Goal: Task Accomplishment & Management: Complete application form

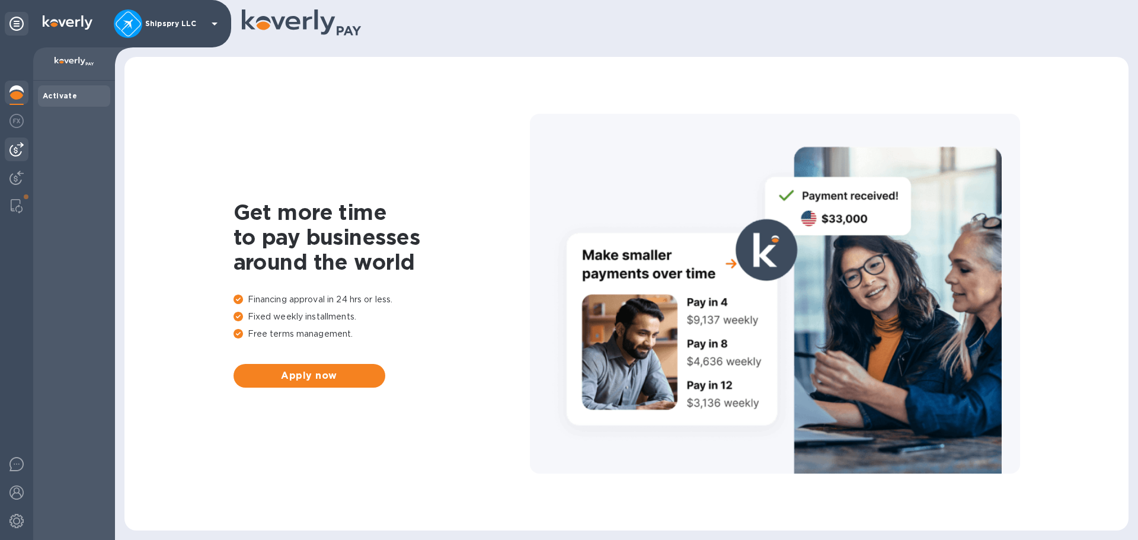
click at [14, 145] on img at bounding box center [16, 149] width 14 height 14
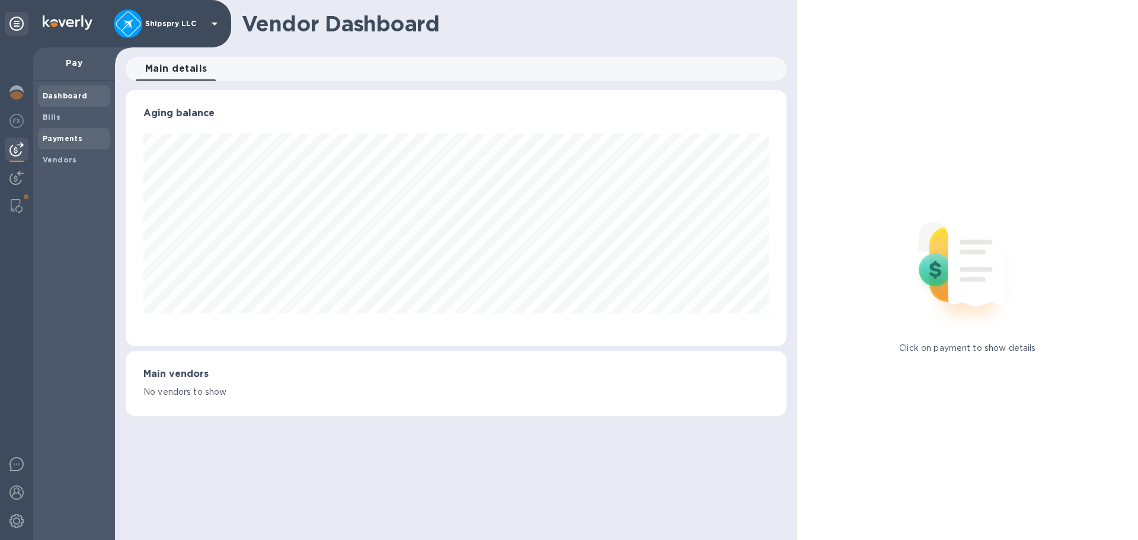
scroll to position [256, 660]
click at [52, 140] on b "Payments" at bounding box center [63, 138] width 40 height 9
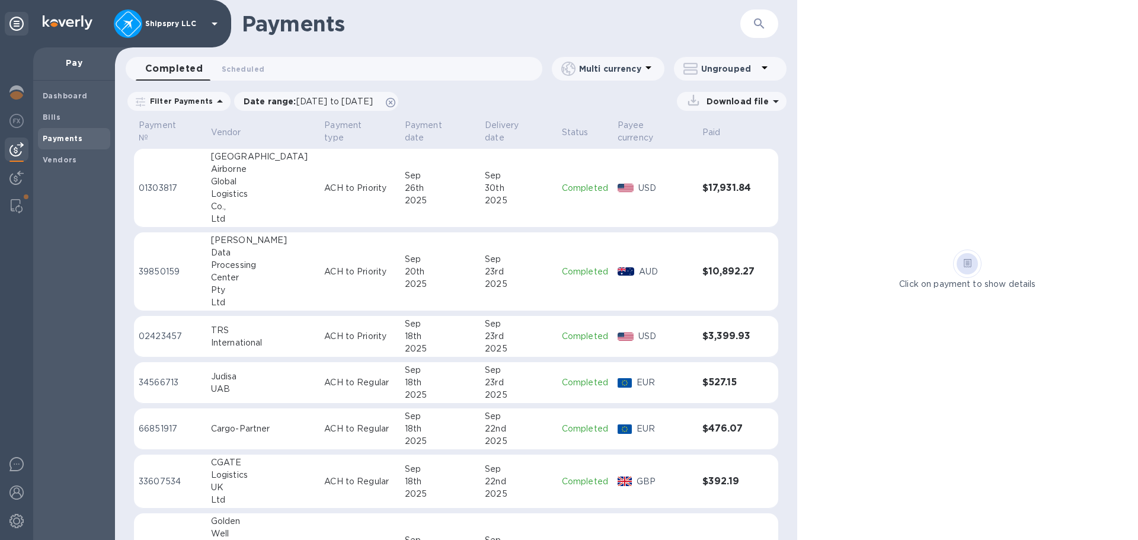
click at [768, 29] on button "button" at bounding box center [759, 23] width 28 height 28
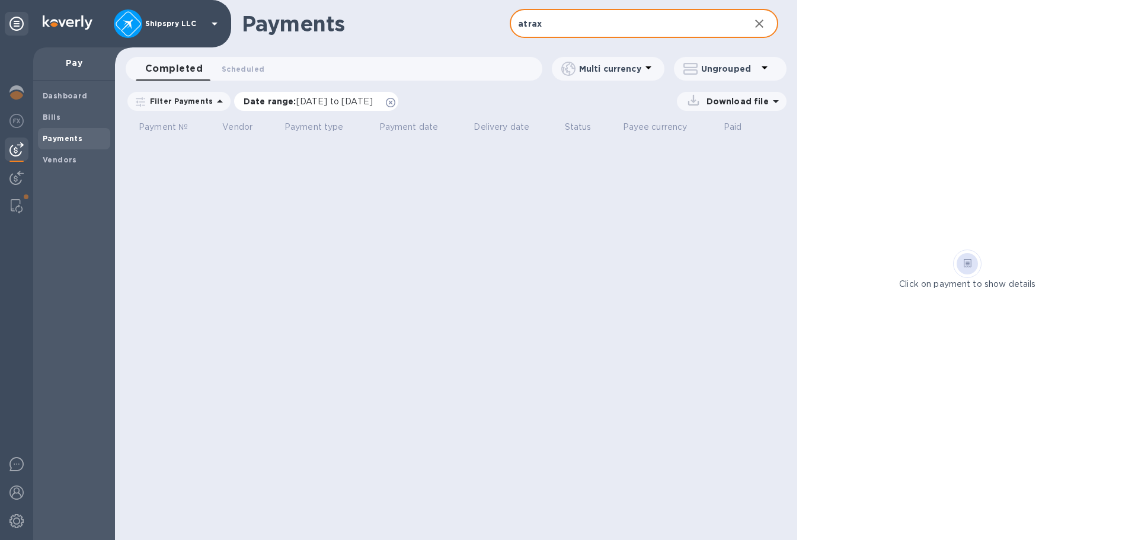
type input "atrax"
click at [395, 104] on icon at bounding box center [390, 102] width 9 height 9
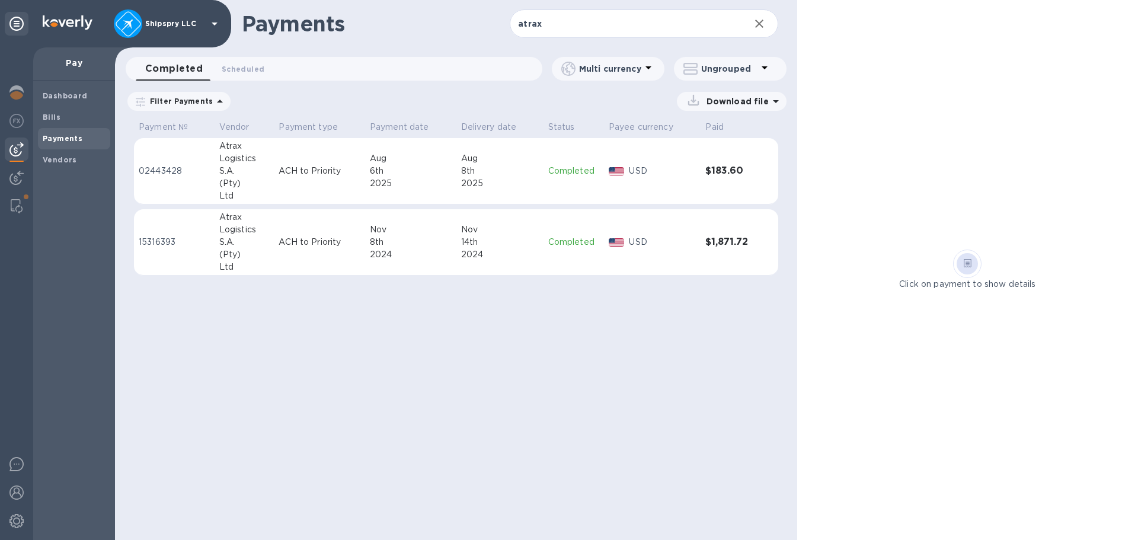
click at [437, 159] on div "Aug" at bounding box center [411, 158] width 82 height 12
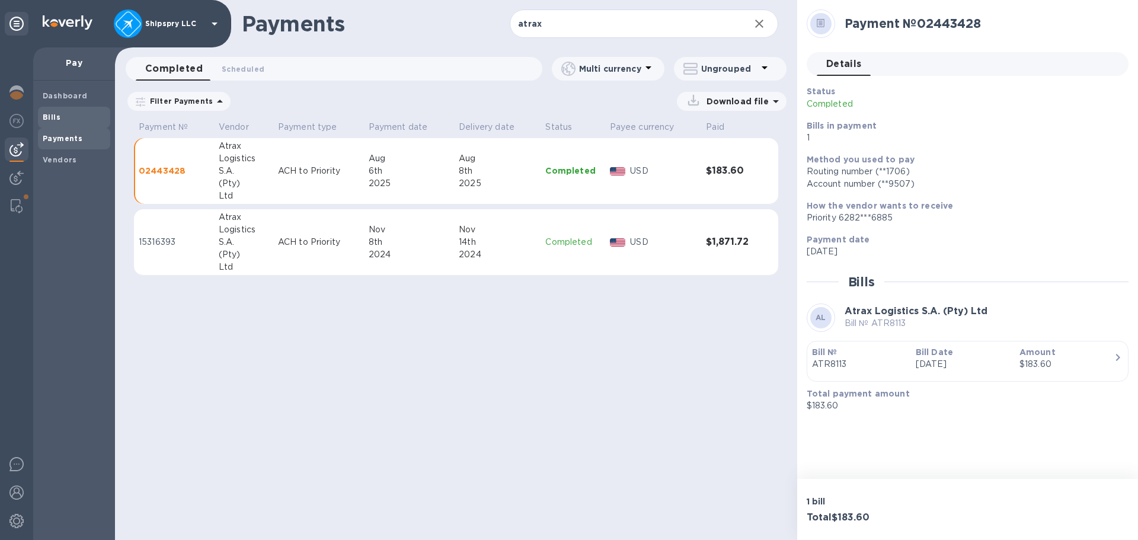
click at [57, 115] on b "Bills" at bounding box center [52, 117] width 18 height 9
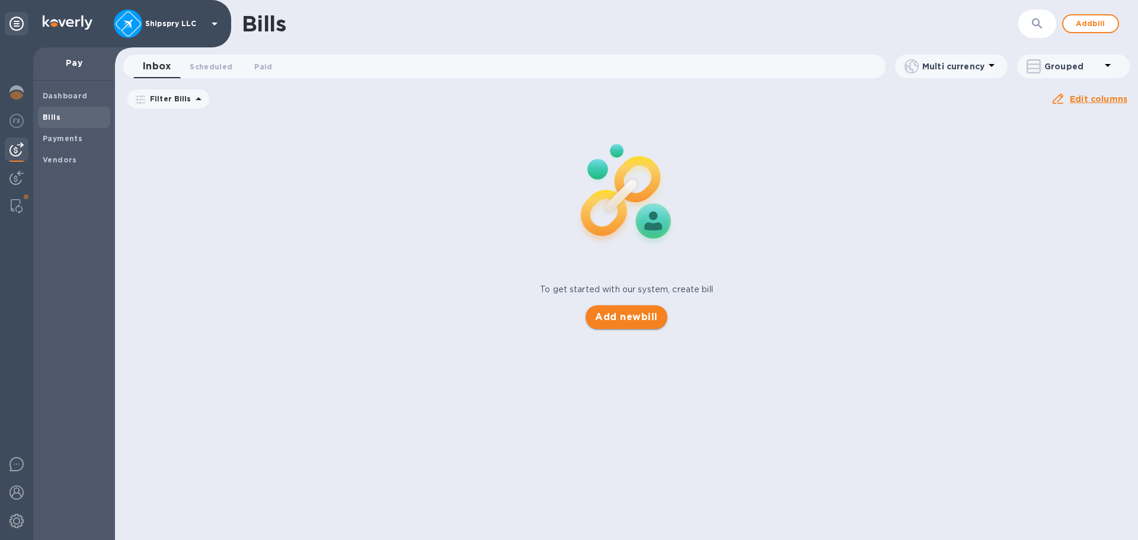
click at [628, 324] on button "Add new bill" at bounding box center [625, 317] width 81 height 24
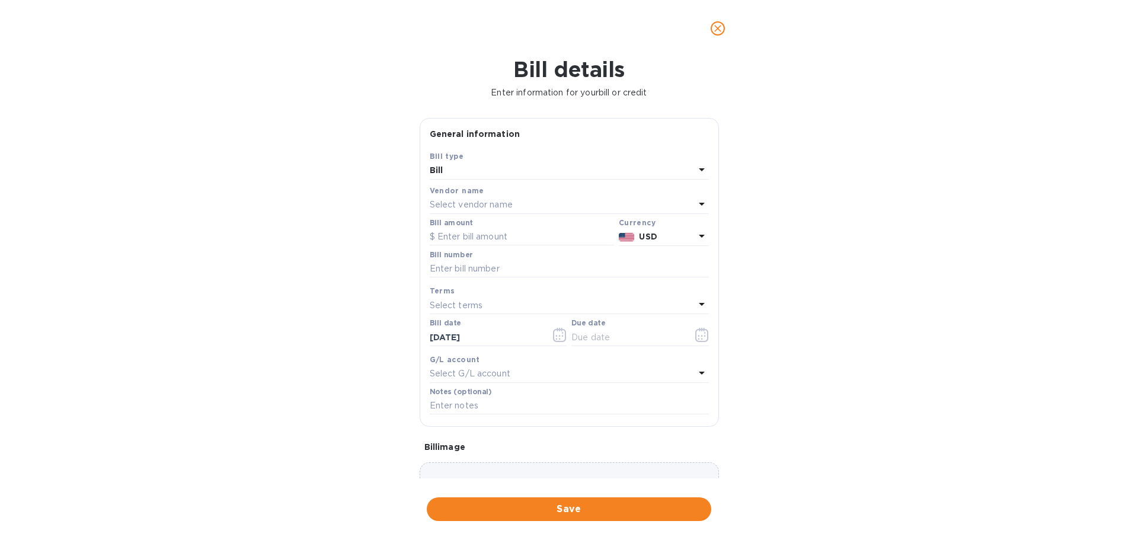
click at [455, 200] on p "Select vendor name" at bounding box center [471, 205] width 83 height 12
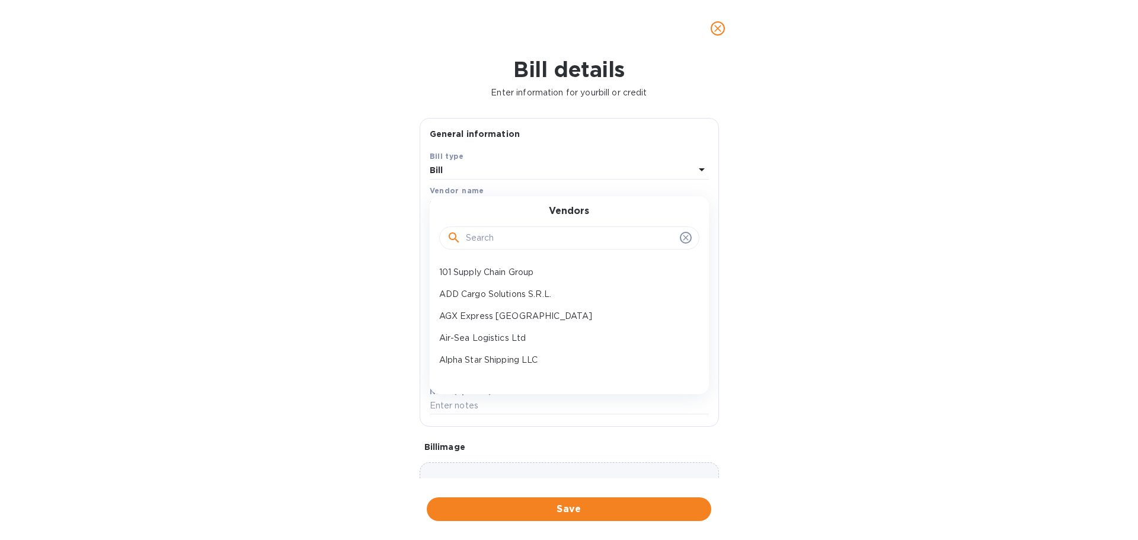
click at [948, 175] on div "Bill details Enter information for your bill or credit General information Save…" at bounding box center [569, 298] width 1138 height 483
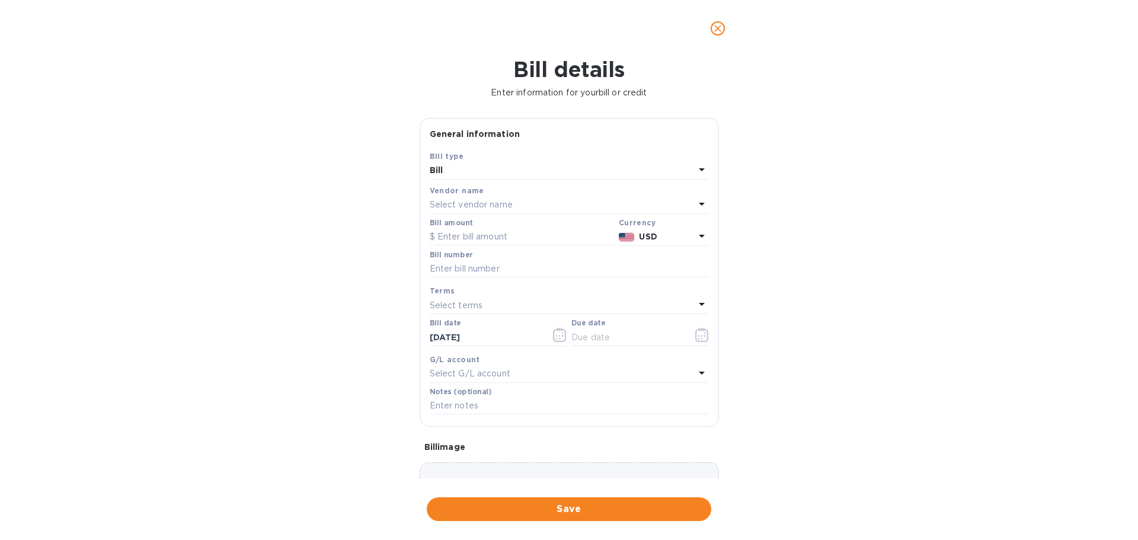
click at [709, 26] on button "close" at bounding box center [717, 28] width 28 height 28
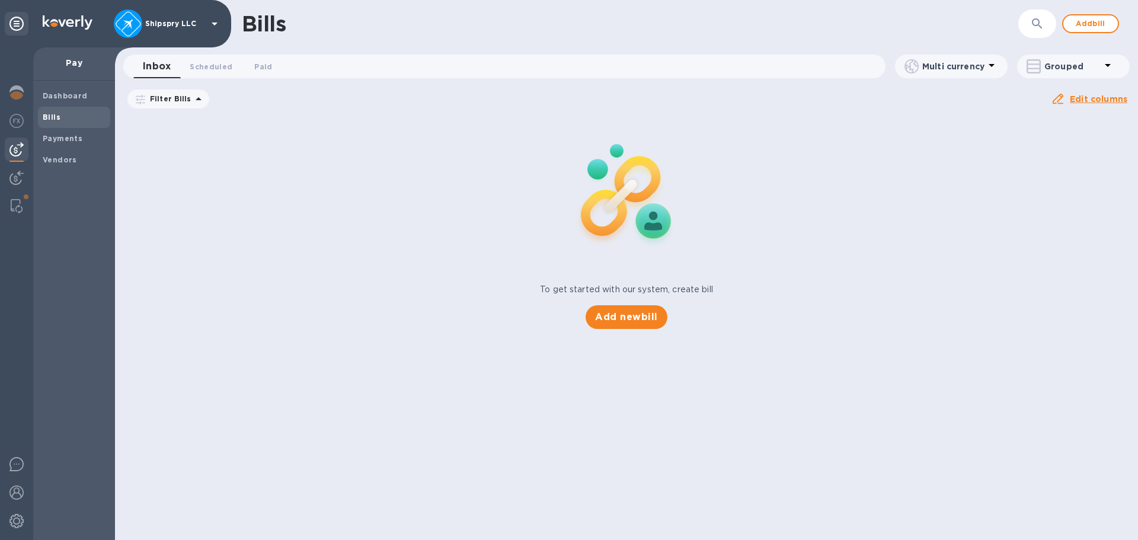
click at [1027, 18] on button "button" at bounding box center [1037, 23] width 28 height 28
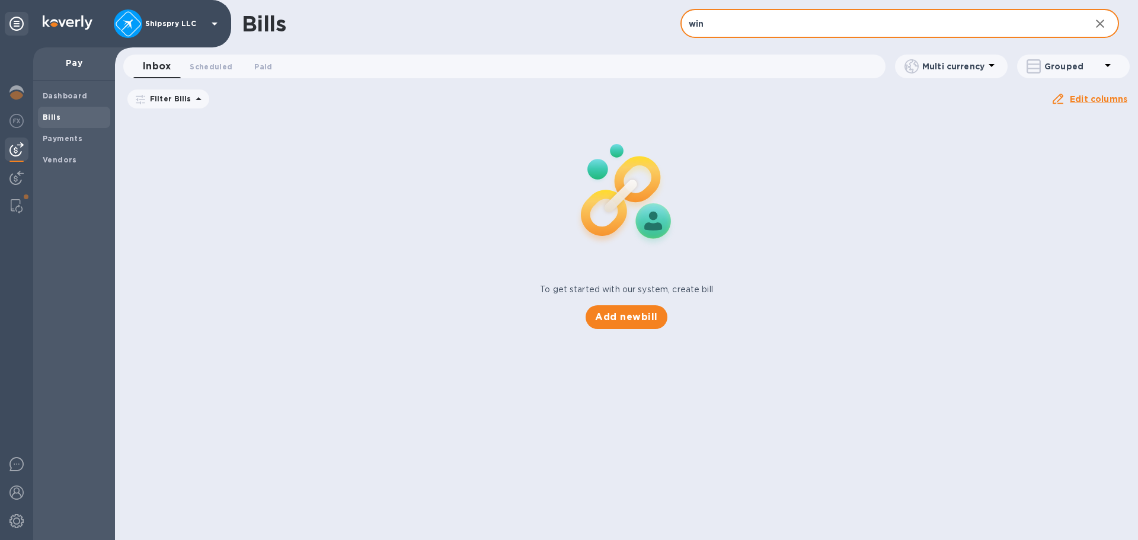
type input "win"
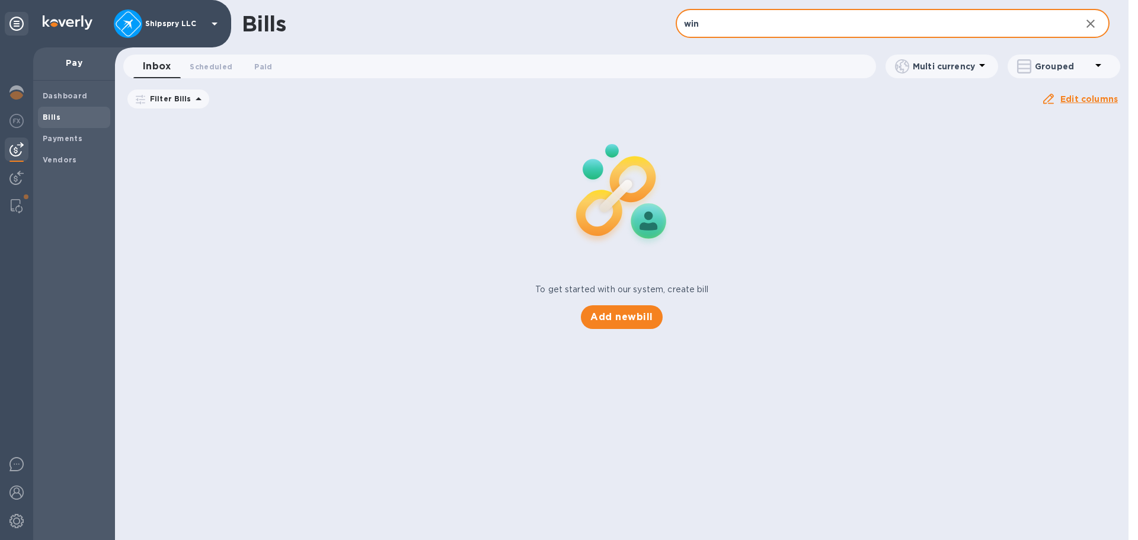
click at [66, 109] on div "Bills" at bounding box center [74, 117] width 72 height 21
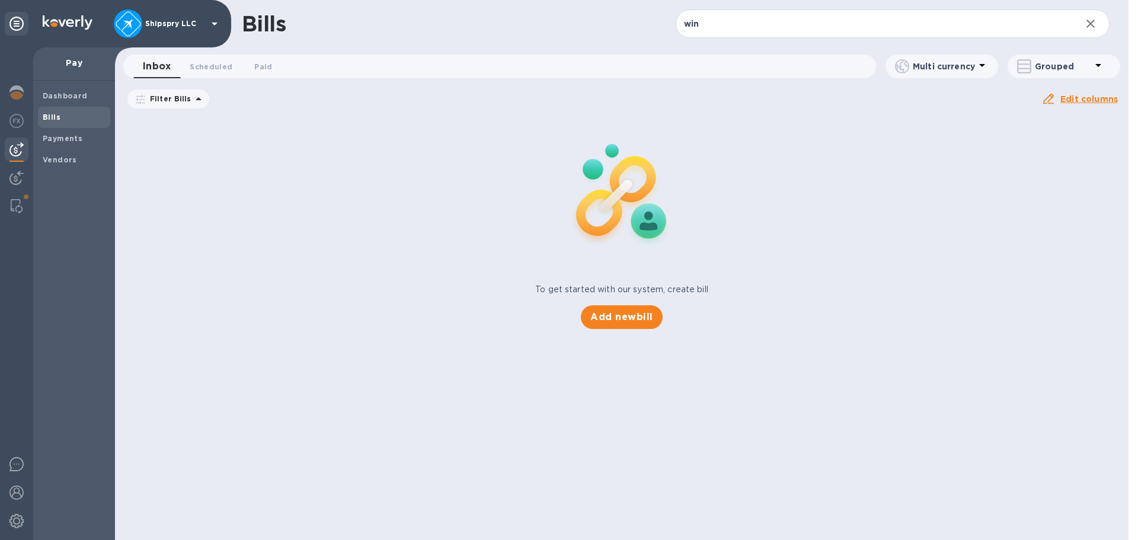
click at [575, 305] on div "To get started with our system, create bill Add new bill" at bounding box center [621, 221] width 1023 height 223
click at [620, 319] on span "Add new bill" at bounding box center [621, 317] width 62 height 14
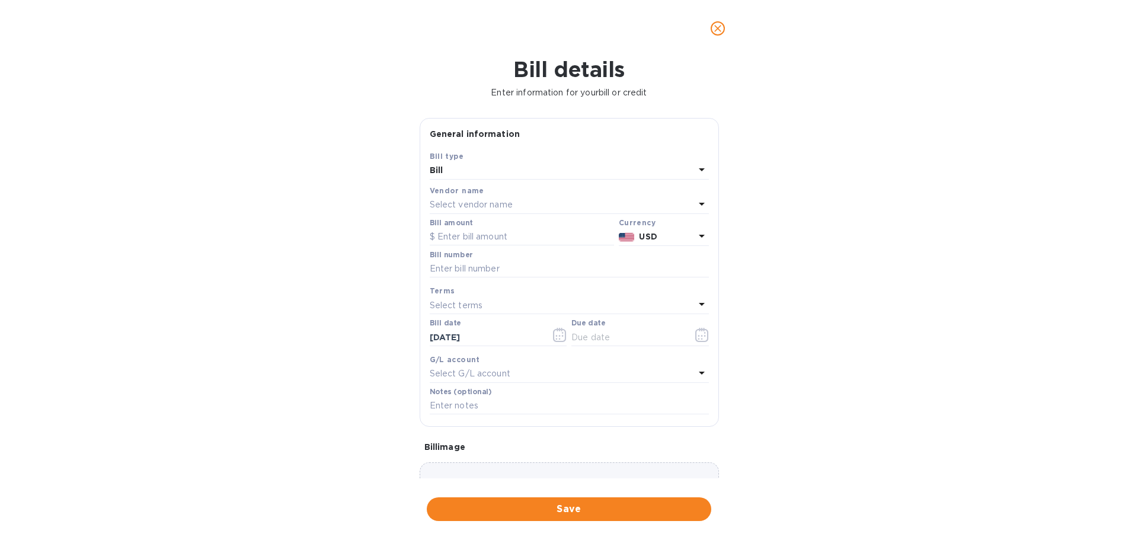
click at [463, 200] on p "Select vendor name" at bounding box center [471, 205] width 83 height 12
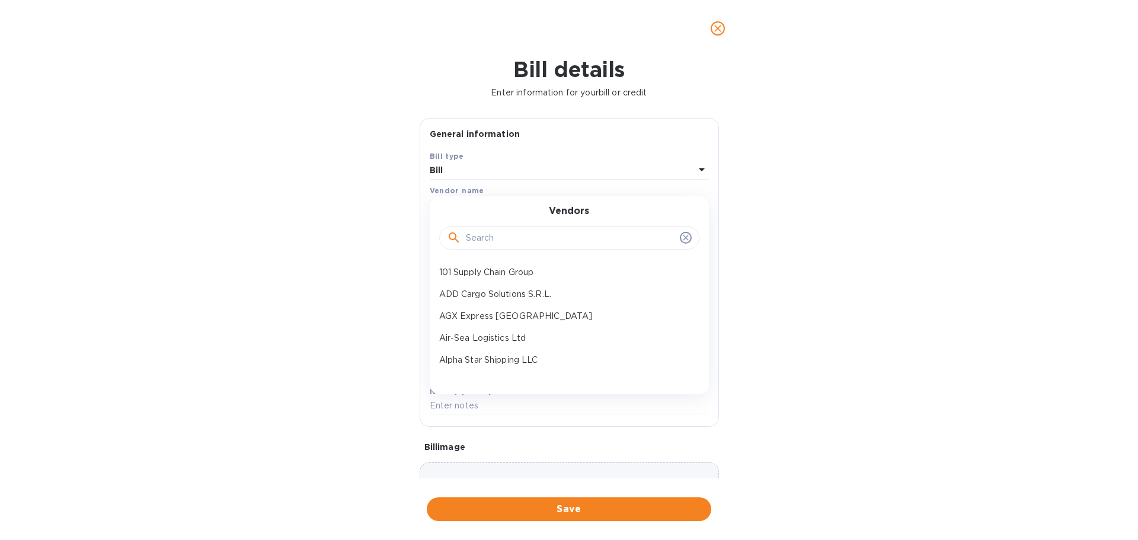
click at [495, 236] on input "text" at bounding box center [570, 238] width 209 height 18
type input "win"
click at [482, 274] on p "Win Transport Italy S.r.l." at bounding box center [564, 272] width 251 height 12
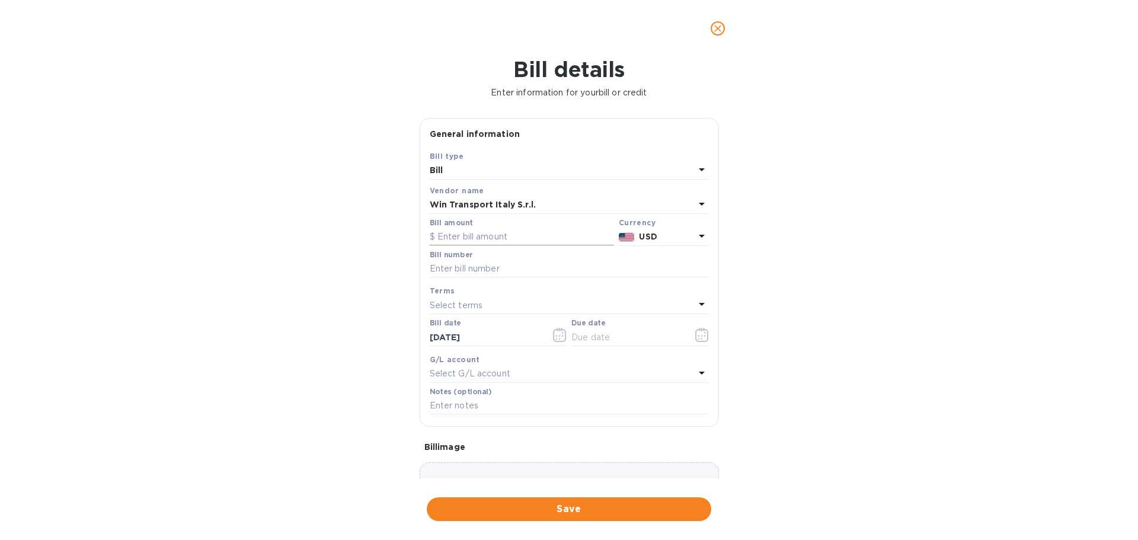
click at [490, 241] on input "text" at bounding box center [522, 237] width 184 height 18
type input "11,503.39"
click at [665, 235] on p "USD" at bounding box center [666, 237] width 55 height 12
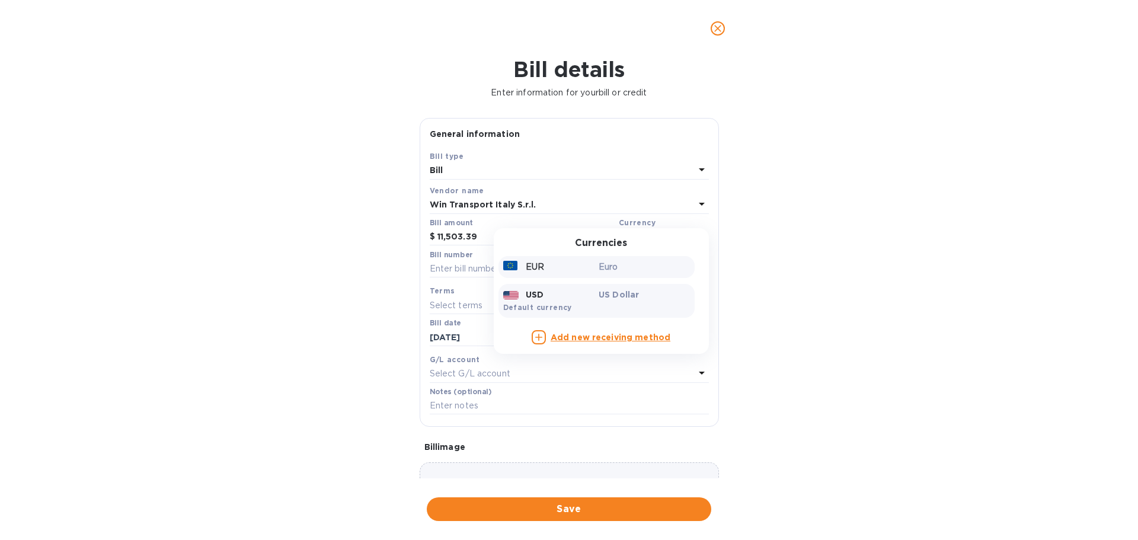
drag, startPoint x: 573, startPoint y: 271, endPoint x: 557, endPoint y: 266, distance: 16.7
click at [572, 271] on div "EUR" at bounding box center [549, 266] width 96 height 17
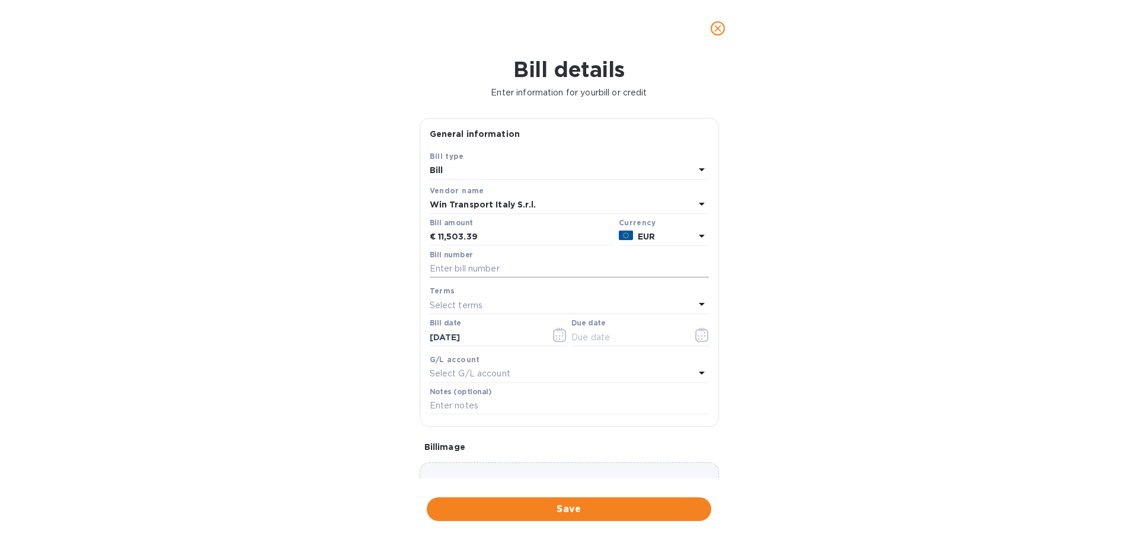
click at [471, 271] on input "text" at bounding box center [569, 269] width 279 height 18
click at [443, 375] on p "Select G/L account" at bounding box center [470, 373] width 81 height 12
click at [471, 439] on p "Accounts Payable" at bounding box center [564, 441] width 251 height 12
click at [453, 267] on input "text" at bounding box center [569, 269] width 279 height 18
type input "500608-2189"
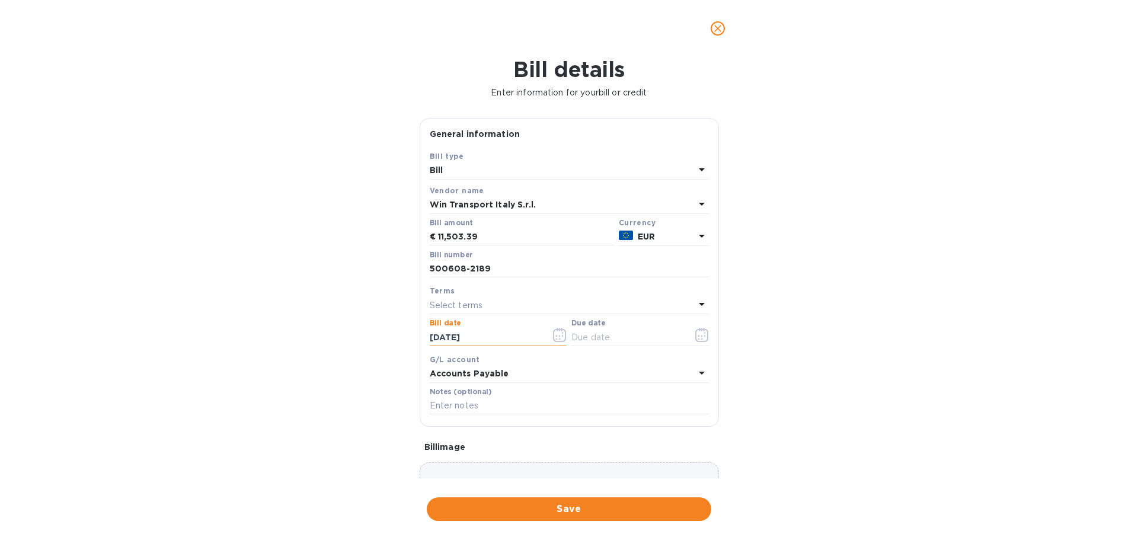
click at [471, 311] on p "Select terms" at bounding box center [456, 305] width 53 height 12
click at [463, 371] on p "Net 30" at bounding box center [564, 373] width 251 height 12
type input "[DATE]"
click at [483, 402] on input "text" at bounding box center [569, 406] width 279 height 18
click at [456, 340] on input "[DATE]" at bounding box center [486, 337] width 112 height 18
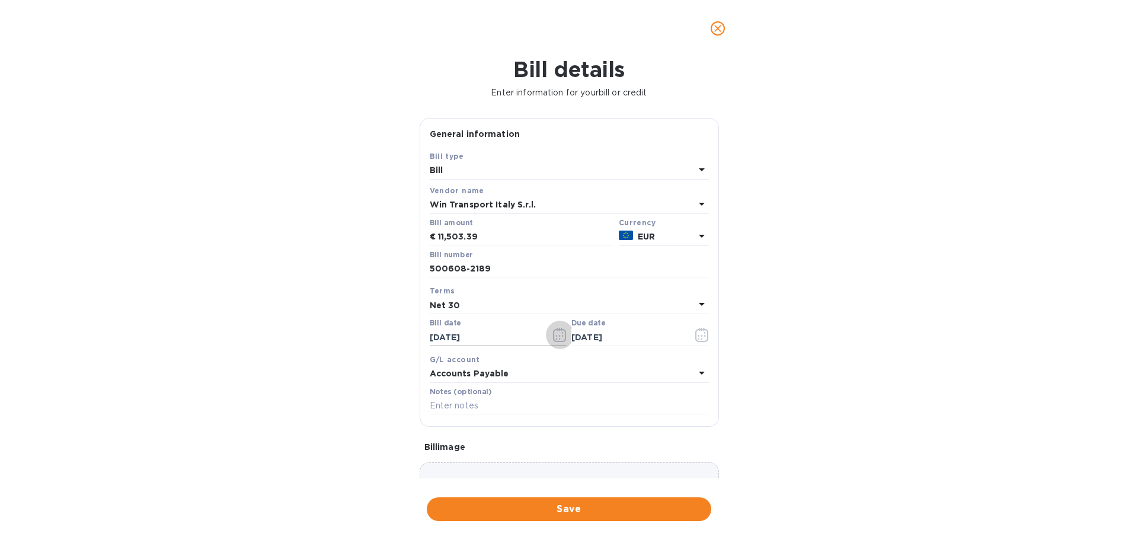
click at [565, 335] on button "button" at bounding box center [560, 335] width 28 height 28
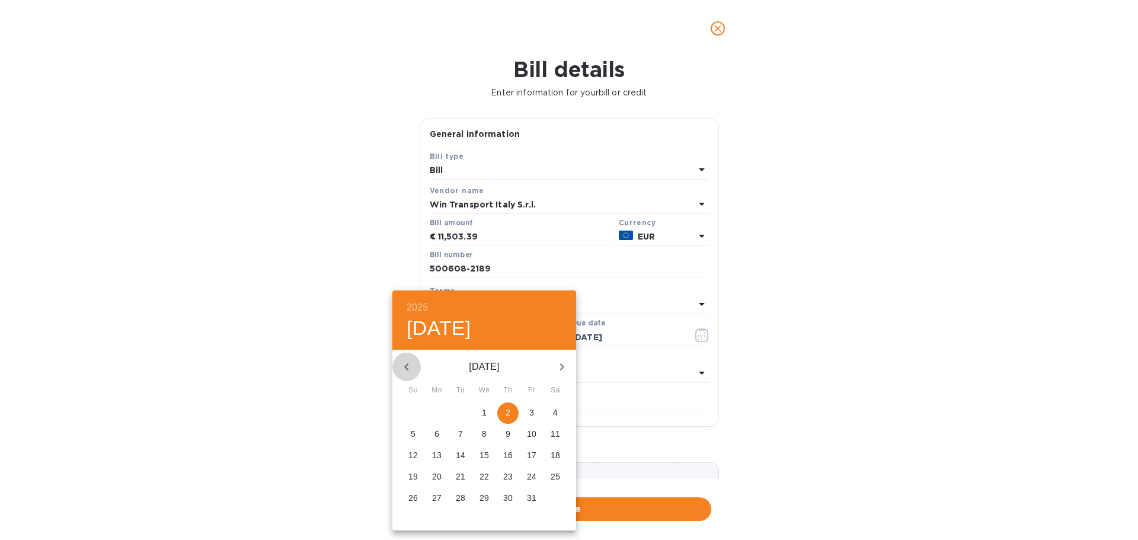
click at [402, 365] on icon "button" at bounding box center [406, 367] width 14 height 14
click at [455, 429] on span "9" at bounding box center [460, 434] width 21 height 12
type input "[DATE]"
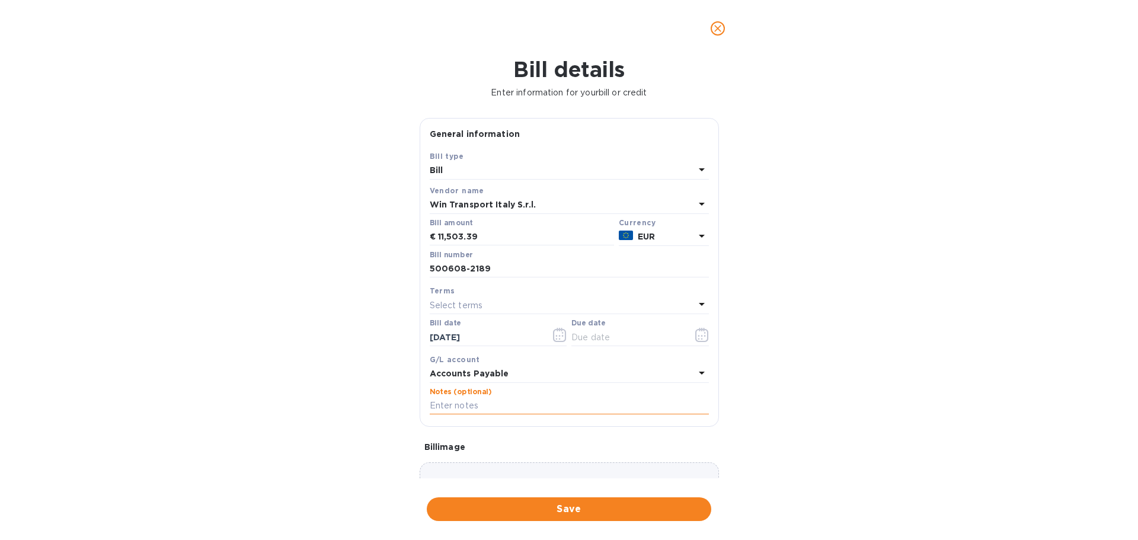
click at [464, 404] on input "text" at bounding box center [569, 406] width 279 height 18
type input "Multiple Shipments"
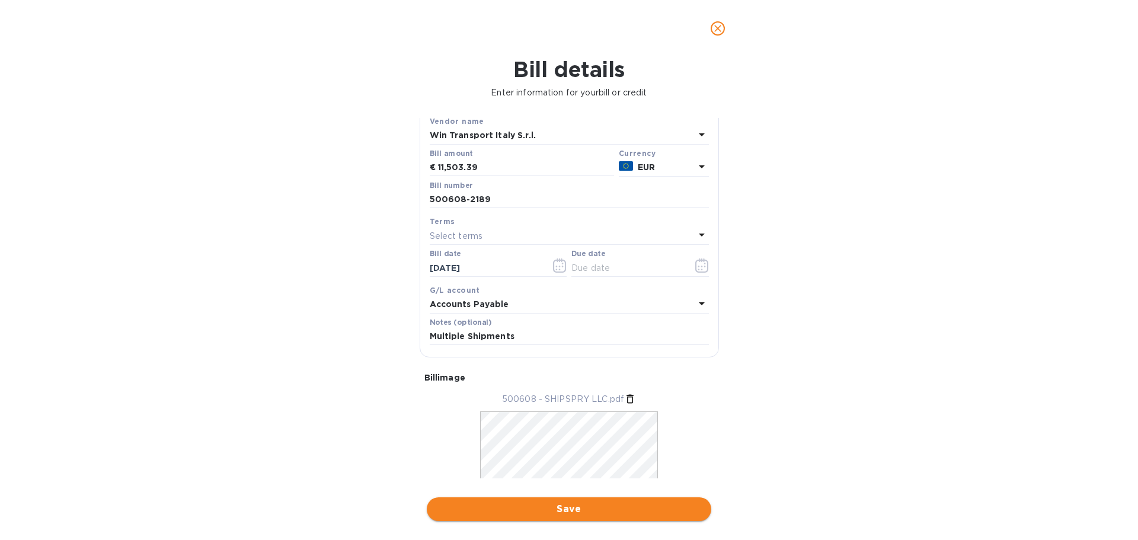
click at [551, 506] on span "Save" at bounding box center [568, 509] width 265 height 14
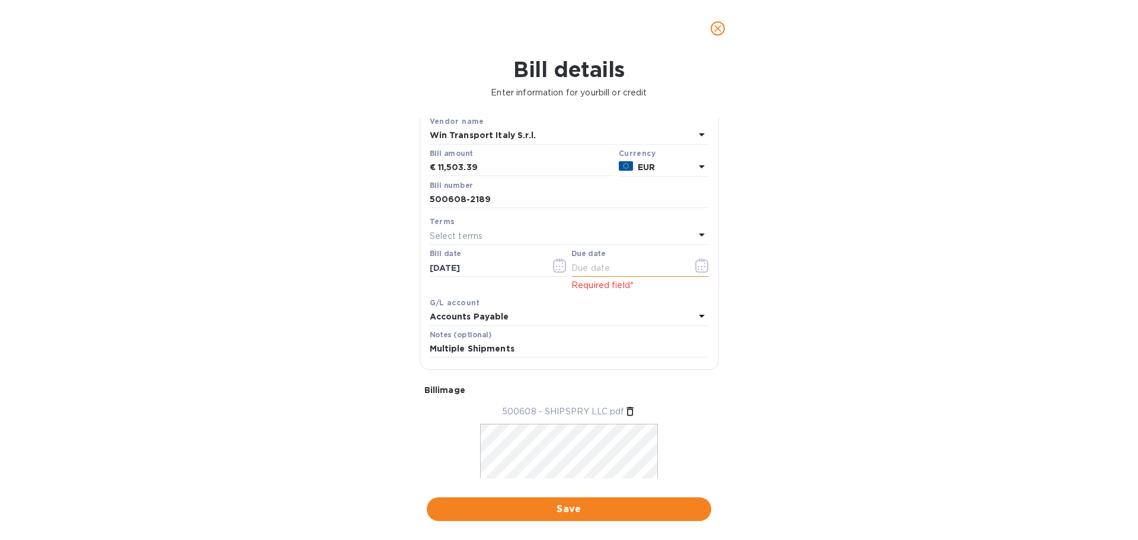
click at [604, 273] on input "text" at bounding box center [627, 268] width 112 height 18
click at [482, 232] on div "Select terms" at bounding box center [562, 236] width 265 height 17
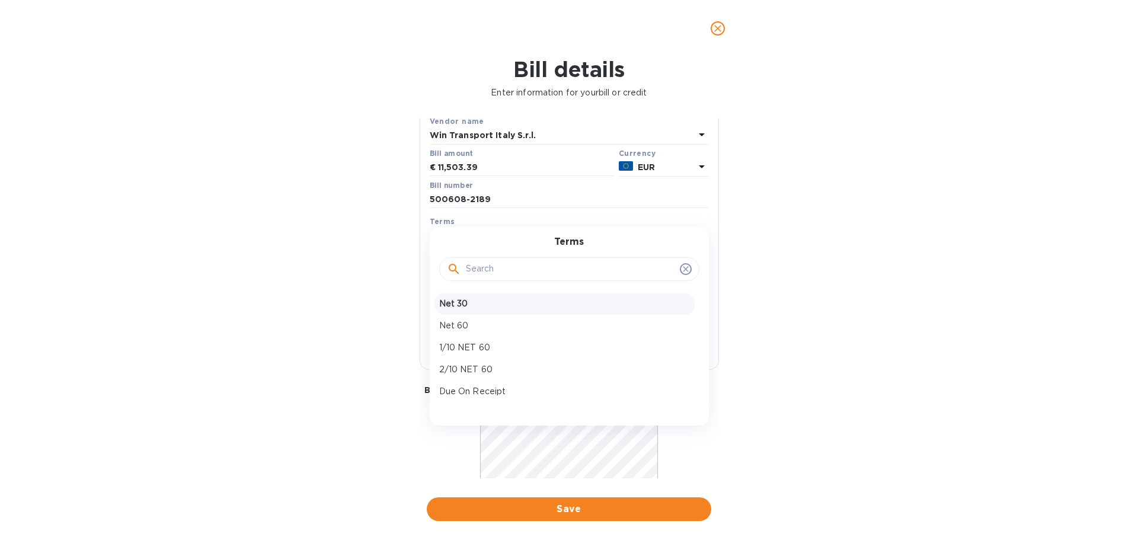
click at [466, 300] on p "Net 30" at bounding box center [564, 303] width 251 height 12
type input "[DATE]"
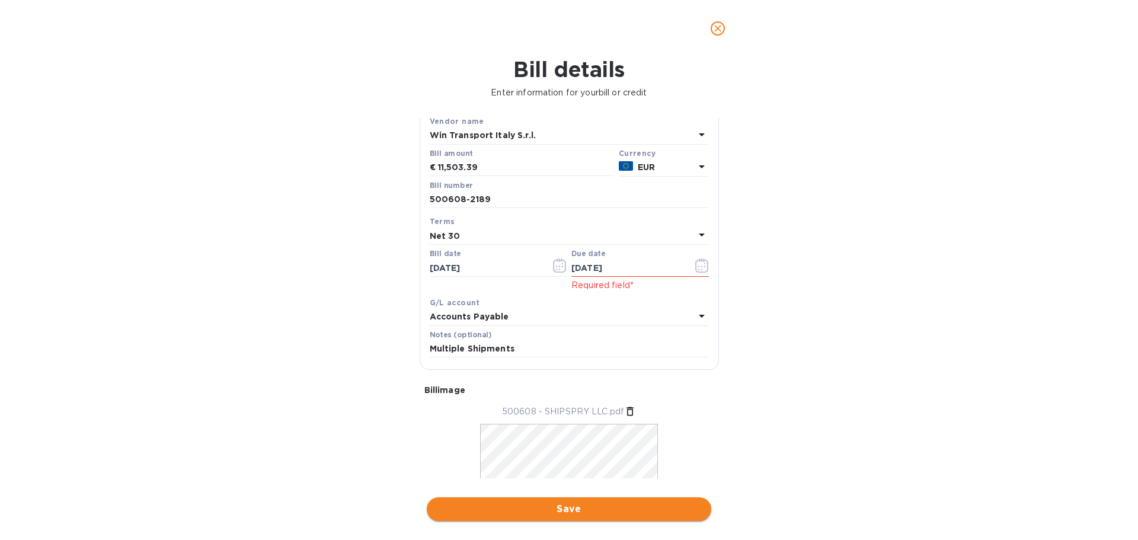
click at [572, 510] on span "Save" at bounding box center [568, 509] width 265 height 14
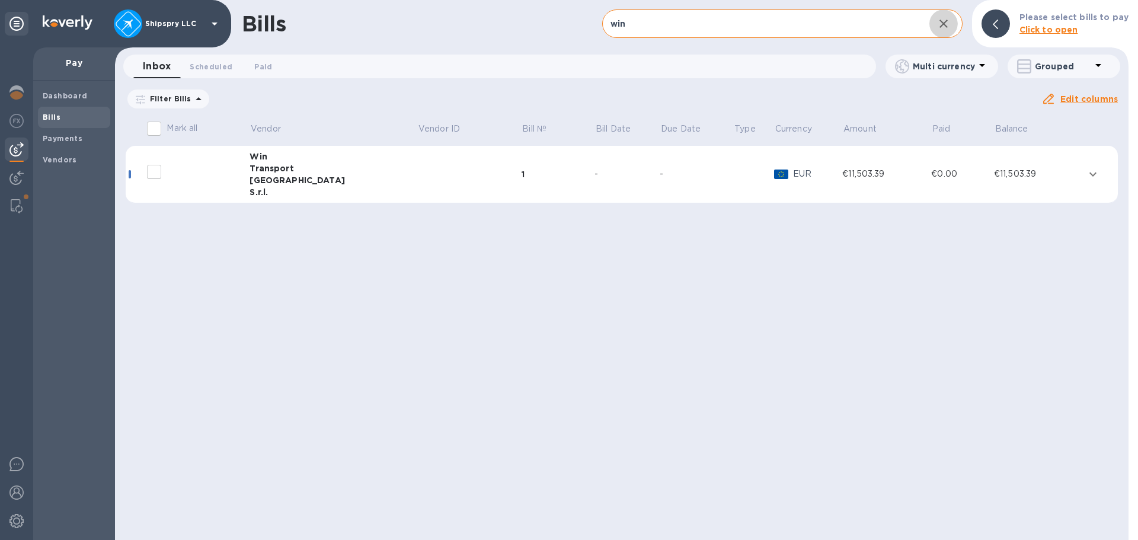
click at [941, 22] on icon "button" at bounding box center [943, 24] width 14 height 14
click at [952, 21] on span "Add bill" at bounding box center [934, 24] width 36 height 14
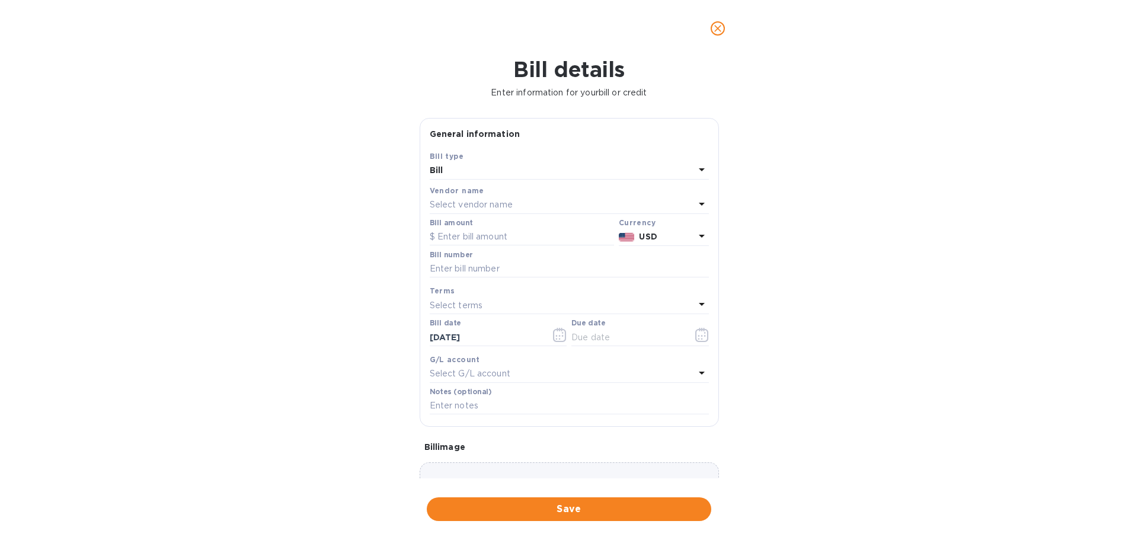
click at [476, 206] on p "Select vendor name" at bounding box center [471, 205] width 83 height 12
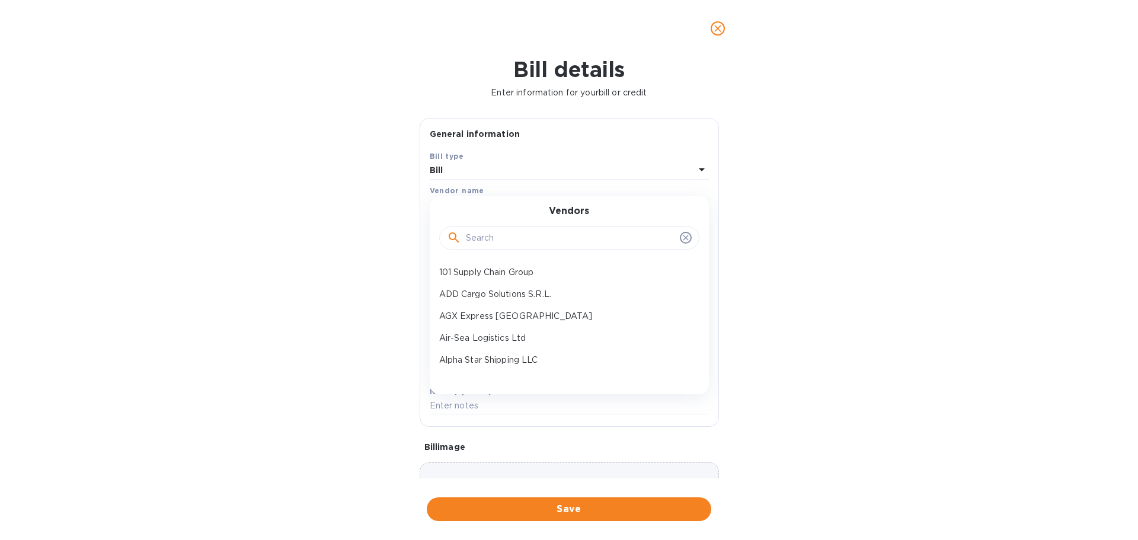
click at [500, 238] on input "text" at bounding box center [570, 238] width 209 height 18
type input "cgate"
click at [491, 292] on p "CGATE Logistics UK Ltd" at bounding box center [564, 294] width 251 height 12
type input "[DATE]"
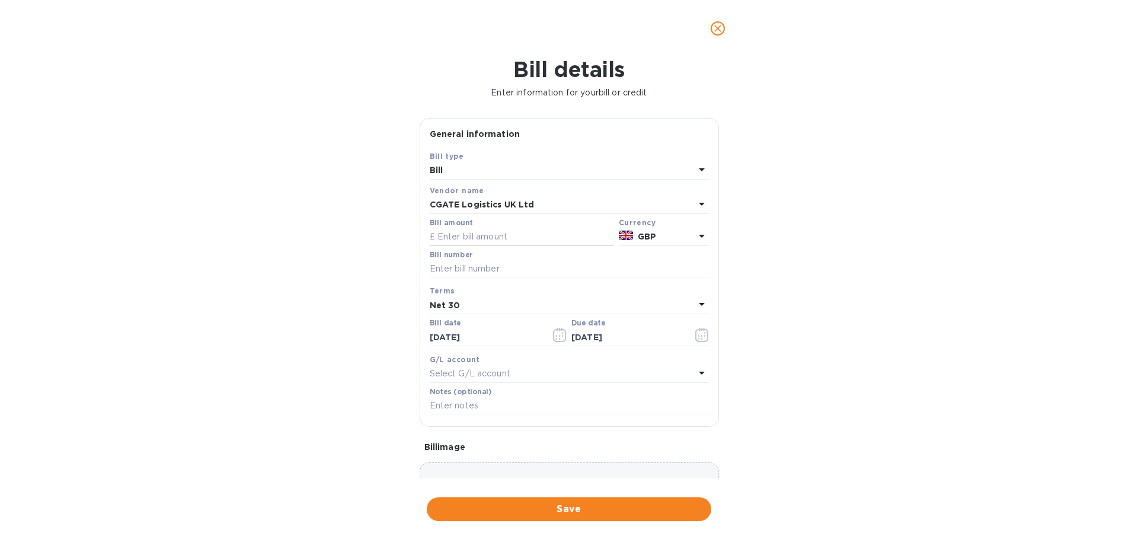
click at [487, 236] on input "text" at bounding box center [522, 237] width 184 height 18
click at [489, 238] on input "text" at bounding box center [522, 237] width 184 height 18
type input "1,038.02"
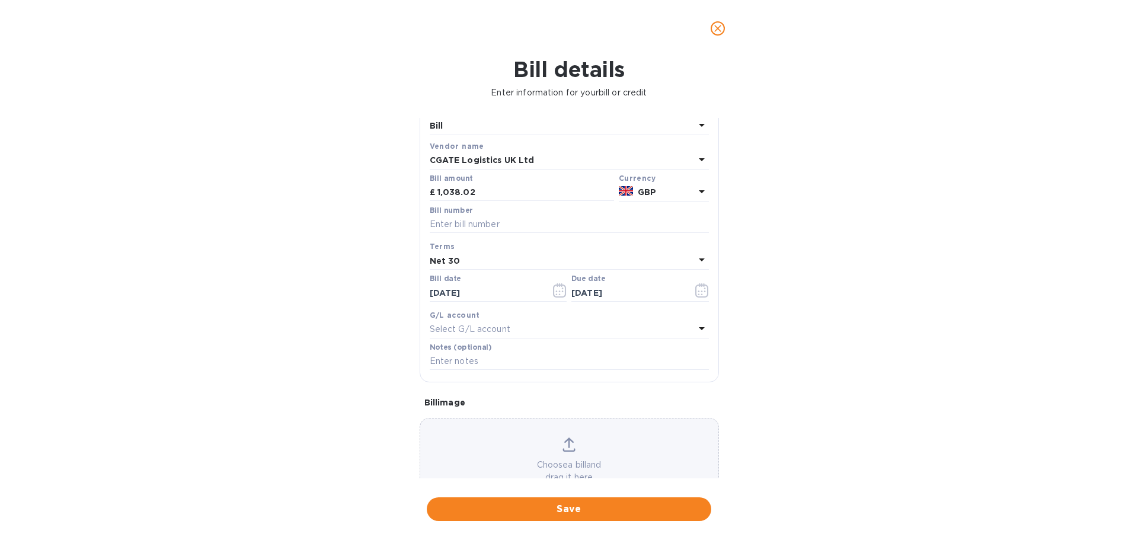
scroll to position [84, 0]
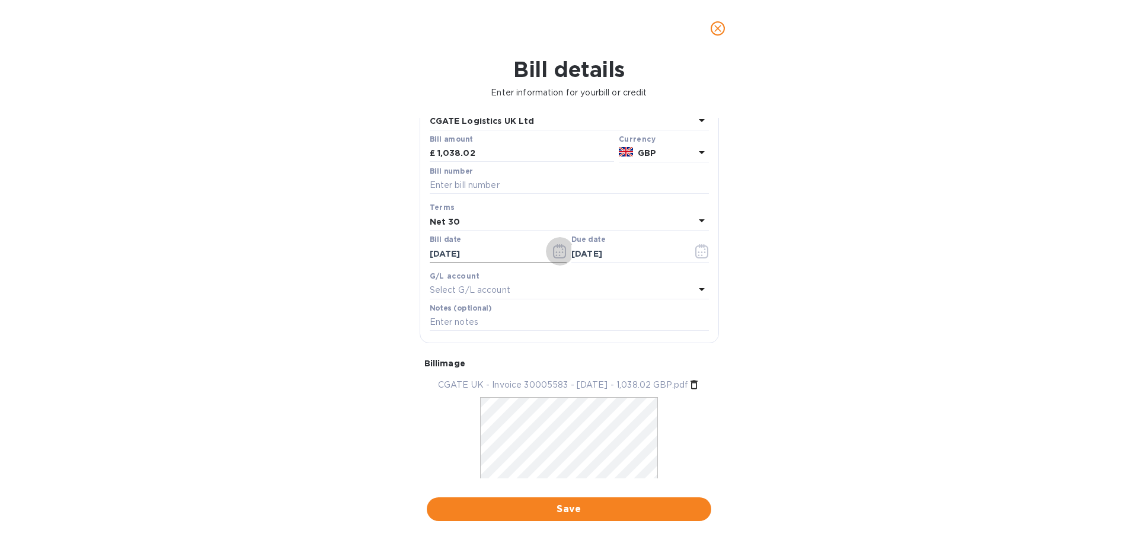
click at [554, 250] on icon "button" at bounding box center [560, 251] width 14 height 14
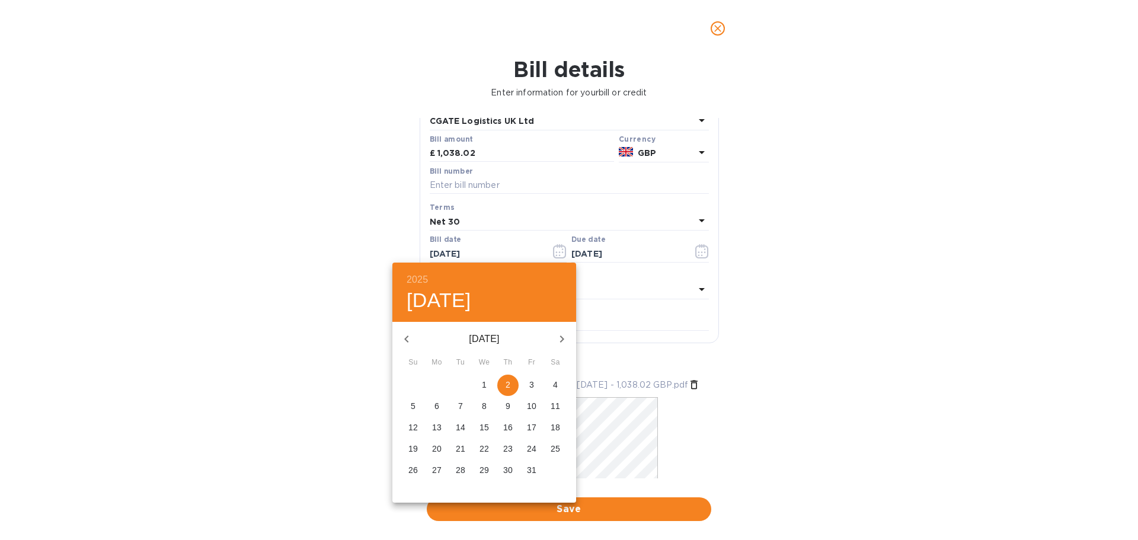
click at [410, 339] on icon "button" at bounding box center [406, 339] width 14 height 14
click at [432, 425] on p "15" at bounding box center [436, 427] width 9 height 12
type input "[DATE]"
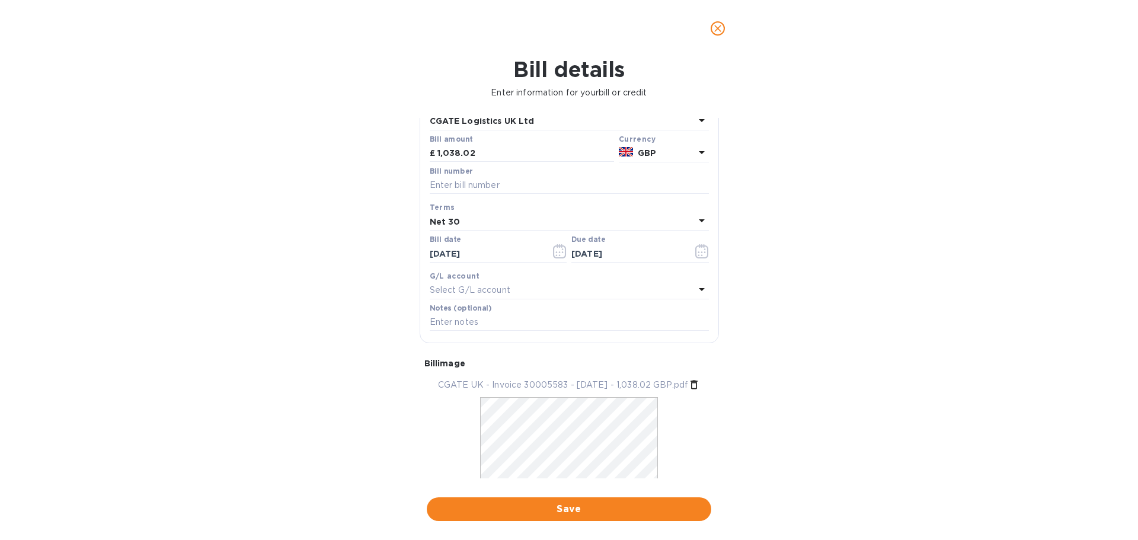
click at [504, 220] on div "Net 30" at bounding box center [562, 221] width 265 height 17
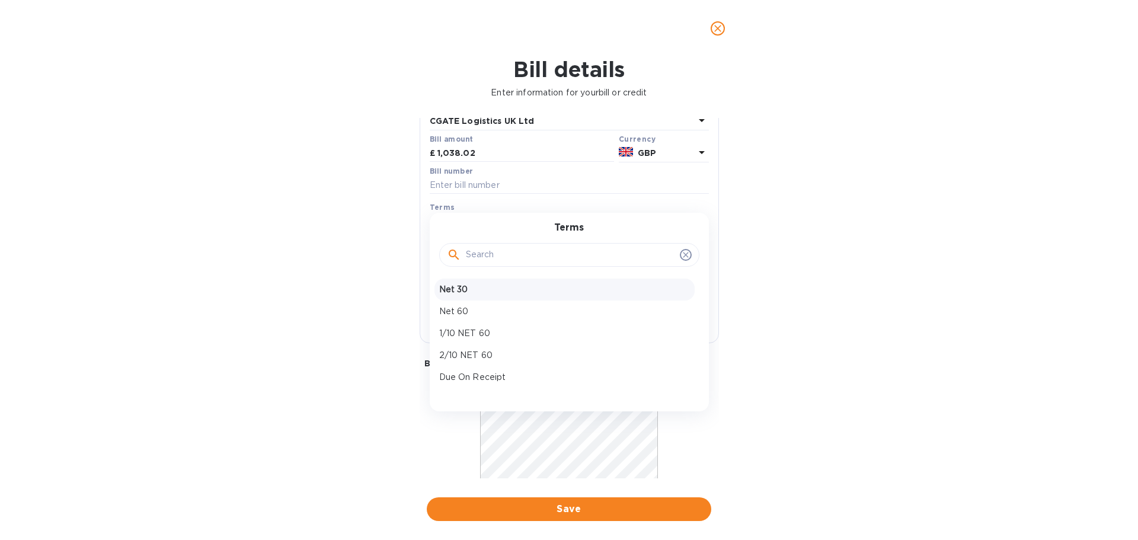
click at [481, 291] on p "Net 30" at bounding box center [564, 289] width 251 height 12
type input "[DATE]"
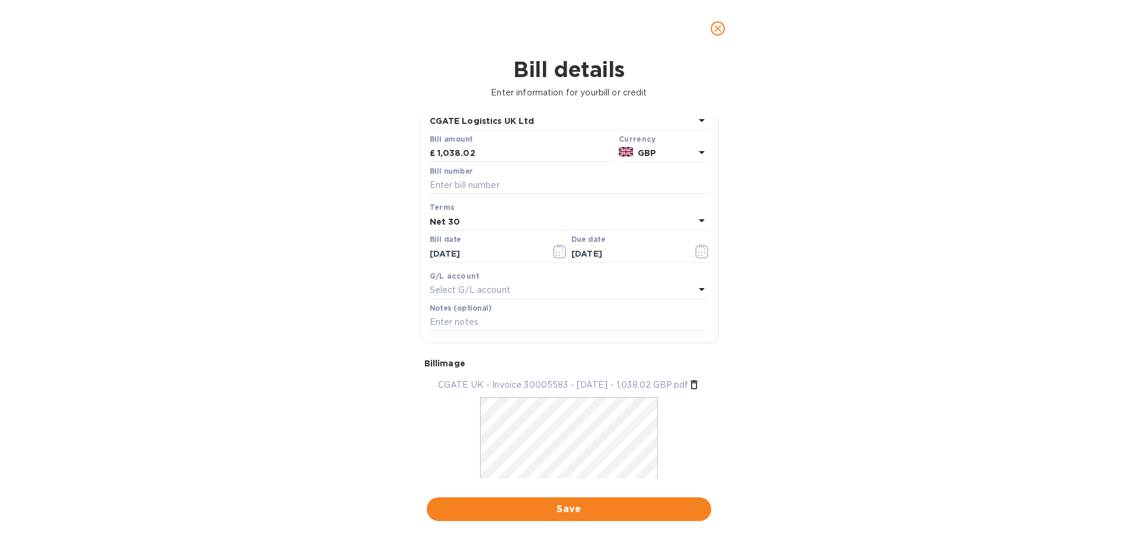
click at [508, 283] on div "Select G/L account" at bounding box center [562, 290] width 265 height 17
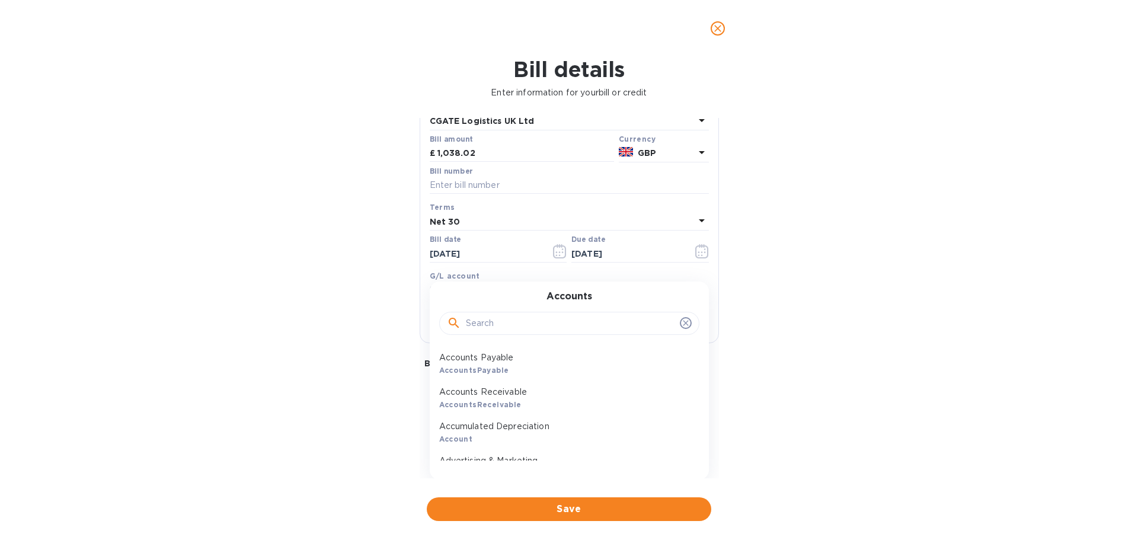
click at [494, 361] on p "Accounts Payable" at bounding box center [564, 357] width 251 height 12
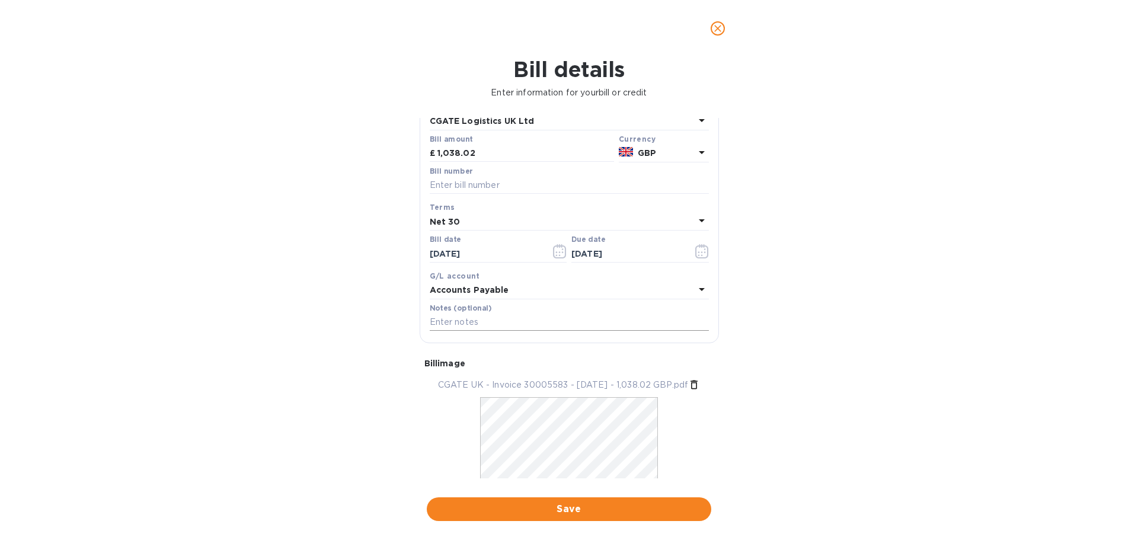
drag, startPoint x: 471, startPoint y: 324, endPoint x: 452, endPoint y: 324, distance: 18.4
click at [470, 324] on input "text" at bounding box center [569, 322] width 279 height 18
type input "Shipment # AELHR2500284"
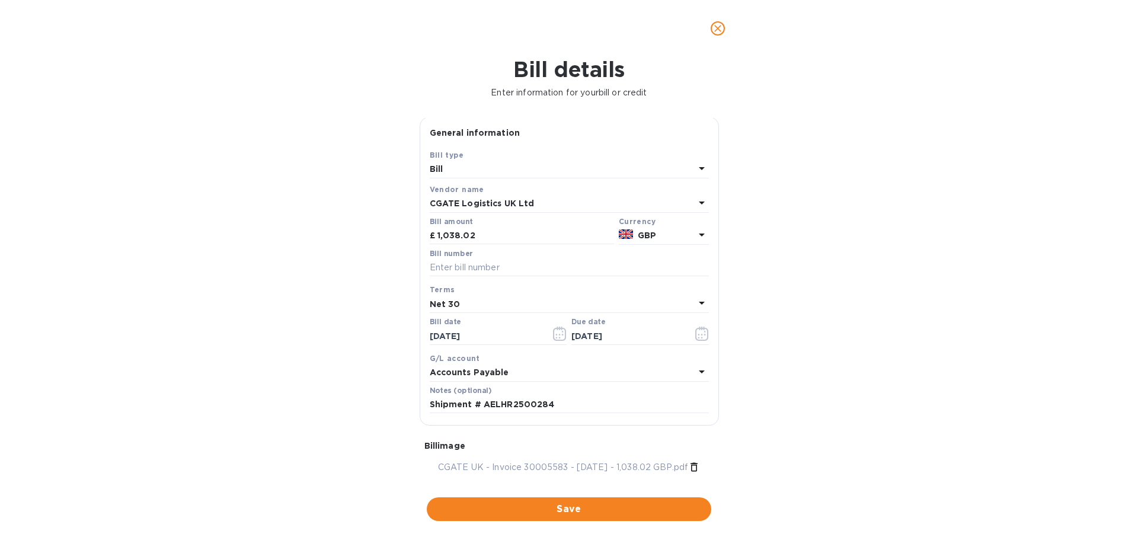
scroll to position [0, 0]
click at [474, 270] on input "text" at bounding box center [569, 269] width 279 height 18
type input "30005583"
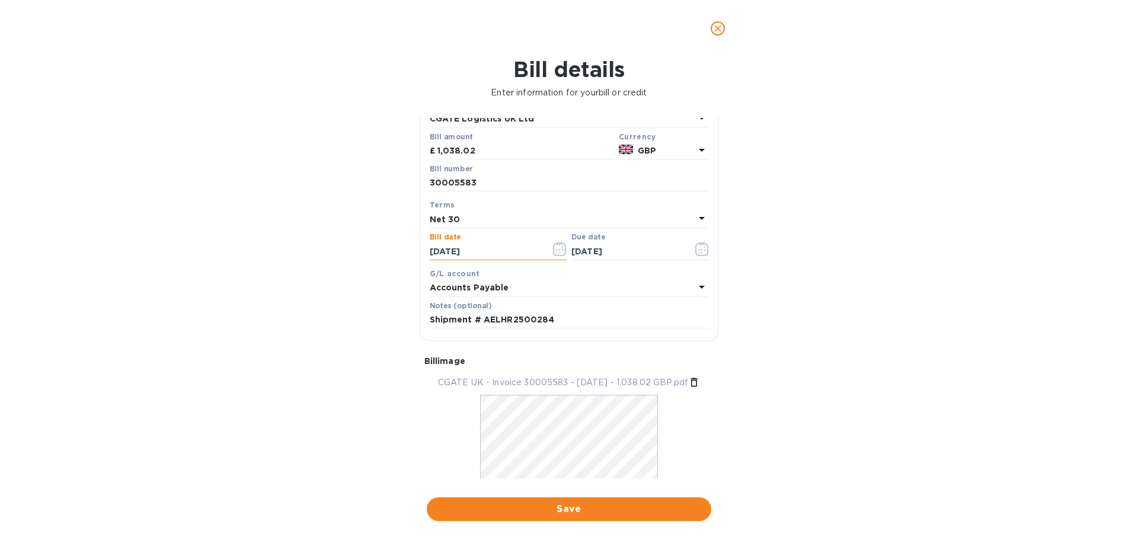
scroll to position [120, 0]
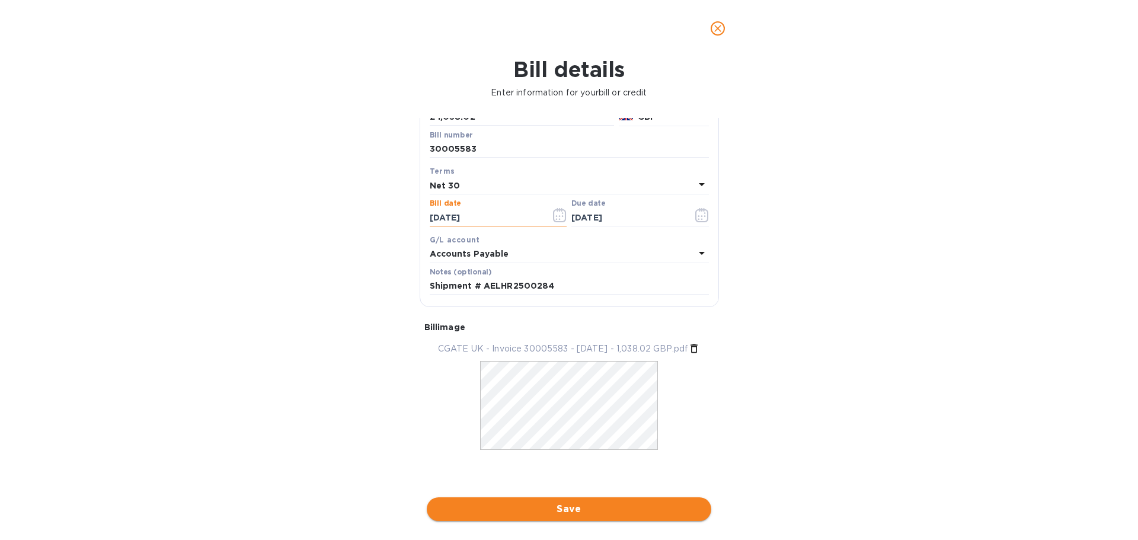
click at [566, 508] on span "Save" at bounding box center [568, 509] width 265 height 14
